Goal: Check status

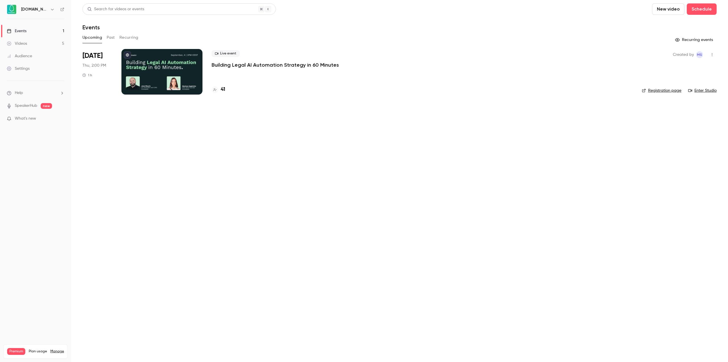
click at [257, 67] on p "Building Legal AI Automation Strategy in 60 Minutes" at bounding box center [275, 64] width 127 height 7
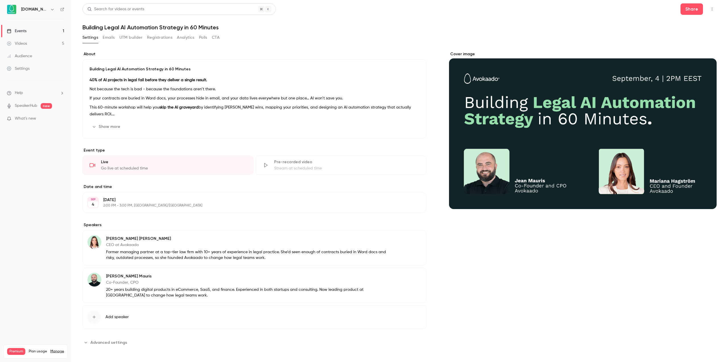
click at [163, 38] on button "Registrations" at bounding box center [159, 37] width 25 height 9
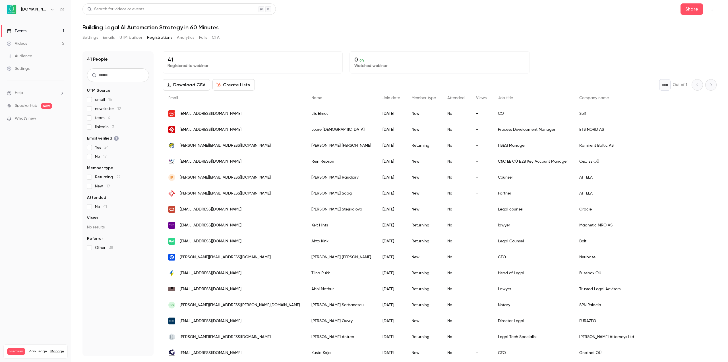
click at [55, 181] on nav "[DOMAIN_NAME] Events 1 Videos 5 Audience Settings Help SpeakerHub new What's ne…" at bounding box center [35, 181] width 71 height 362
click at [264, 48] on div "41 People UTM Source email 16 newsletter 12 team 4 linkedin 3 Email verified Ye…" at bounding box center [400, 200] width 634 height 312
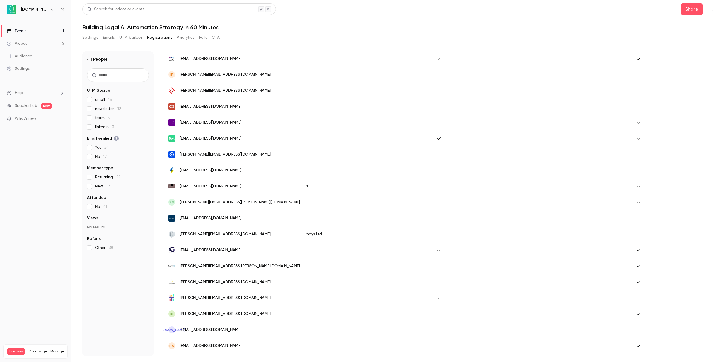
scroll to position [114, 0]
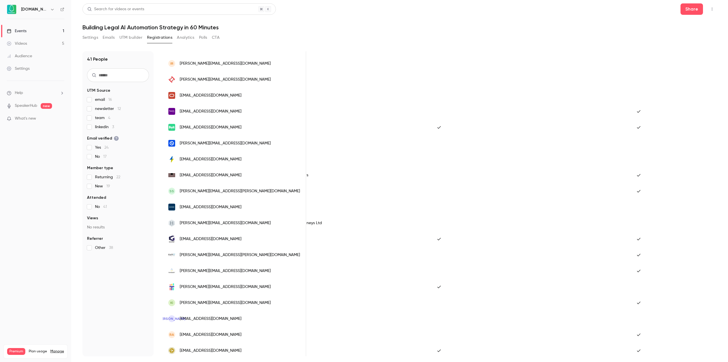
click at [19, 32] on div "Events" at bounding box center [17, 31] width 20 height 6
